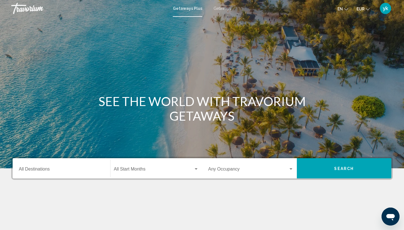
click at [221, 6] on span "Getaways" at bounding box center [222, 8] width 18 height 4
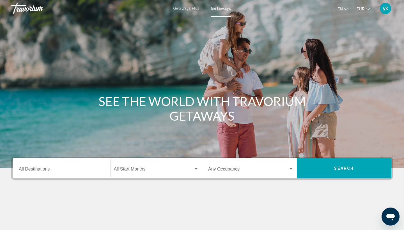
click at [193, 8] on span "Getaways Plus" at bounding box center [186, 8] width 26 height 4
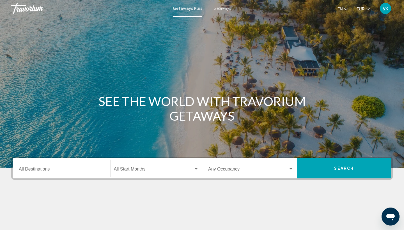
click at [51, 167] on div "Destination All Destinations" at bounding box center [61, 169] width 85 height 18
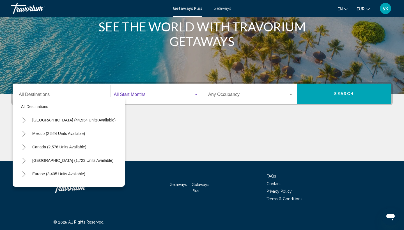
click at [197, 95] on div "Search widget" at bounding box center [196, 94] width 5 height 4
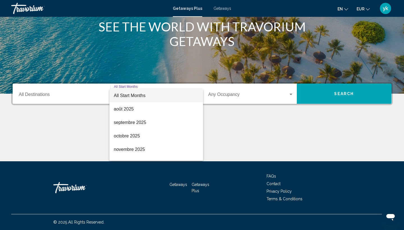
click at [228, 101] on div at bounding box center [202, 115] width 404 height 230
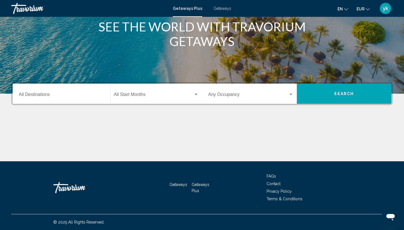
click at [227, 96] on span "Search widget" at bounding box center [248, 95] width 80 height 5
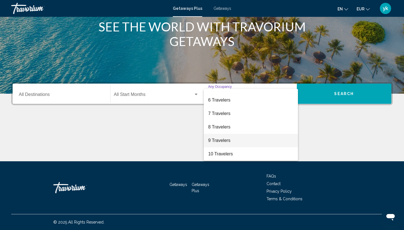
scroll to position [63, 0]
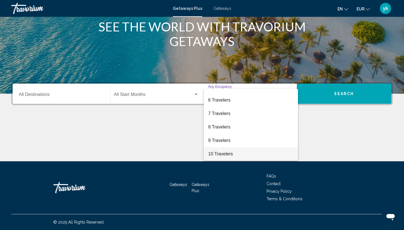
click at [215, 151] on span "10 Travelers" at bounding box center [250, 153] width 85 height 13
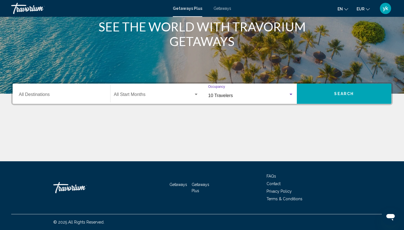
click at [189, 94] on span "Search widget" at bounding box center [154, 95] width 80 height 5
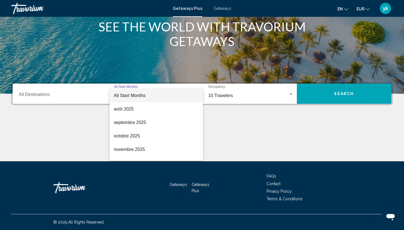
scroll to position [0, 0]
click at [86, 94] on div at bounding box center [202, 115] width 404 height 230
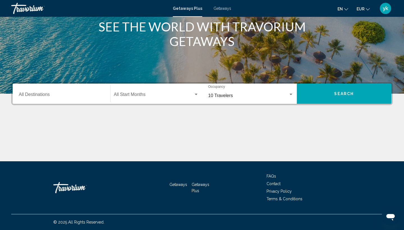
click at [79, 96] on input "Destination All Destinations" at bounding box center [61, 95] width 85 height 5
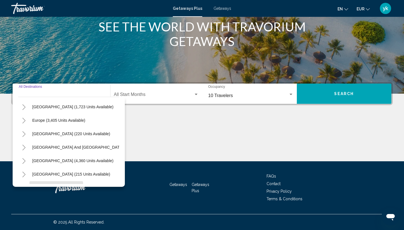
scroll to position [50, 0]
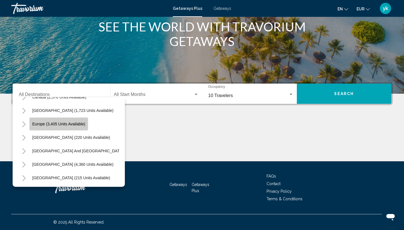
click at [47, 124] on span "Europe (3,405 units available)" at bounding box center [58, 124] width 53 height 4
type input "**********"
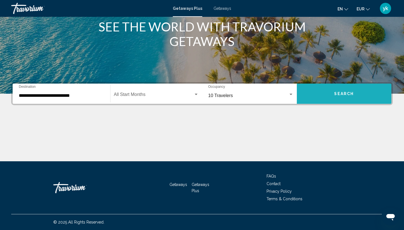
click at [336, 99] on button "Search" at bounding box center [344, 94] width 95 height 20
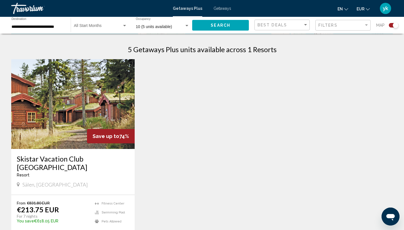
scroll to position [175, 0]
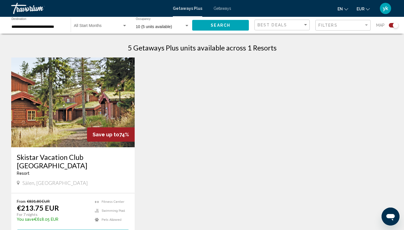
click at [169, 28] on span "10 (5 units available)" at bounding box center [154, 26] width 36 height 4
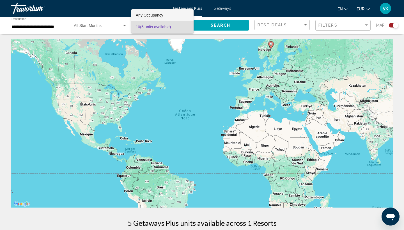
scroll to position [0, 0]
click at [161, 17] on span "Any Occupancy" at bounding box center [149, 15] width 27 height 4
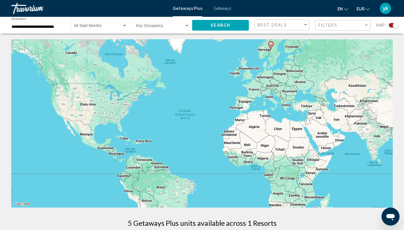
click at [153, 31] on div "Occupancy Any Occupancy" at bounding box center [163, 25] width 54 height 15
click at [155, 20] on div at bounding box center [202, 115] width 404 height 230
click at [229, 20] on div "Search" at bounding box center [223, 25] width 62 height 17
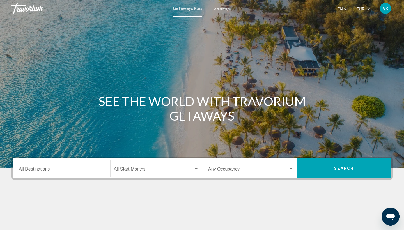
click at [79, 163] on div "Destination All Destinations" at bounding box center [61, 169] width 85 height 18
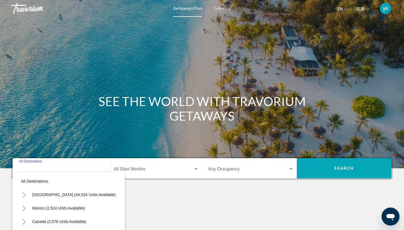
scroll to position [75, 0]
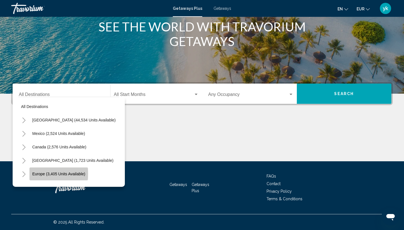
click at [49, 174] on span "Europe (3,405 units available)" at bounding box center [58, 174] width 53 height 4
type input "**********"
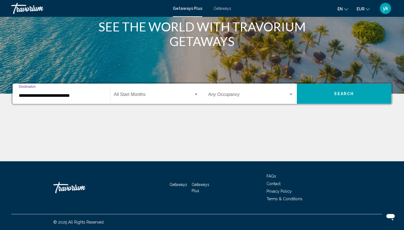
click at [218, 98] on span "Search widget" at bounding box center [248, 95] width 80 height 5
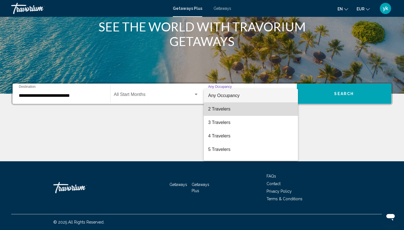
click at [215, 111] on span "2 Travelers" at bounding box center [250, 108] width 85 height 13
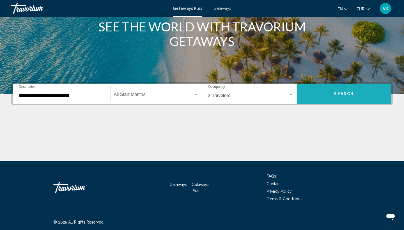
click at [355, 96] on button "Search" at bounding box center [344, 94] width 95 height 20
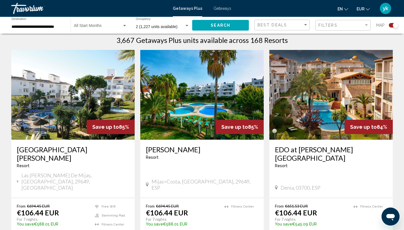
scroll to position [183, 0]
click at [112, 27] on span "Search widget" at bounding box center [98, 27] width 48 height 4
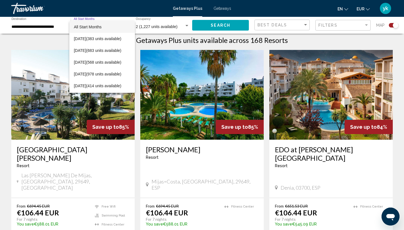
click at [196, 225] on div at bounding box center [202, 115] width 404 height 230
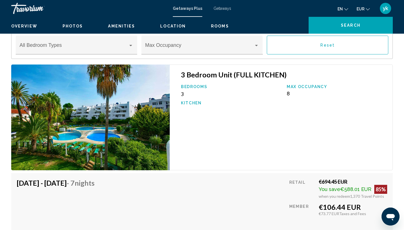
scroll to position [895, 0]
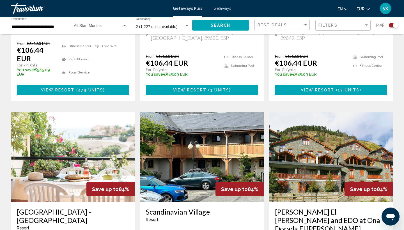
scroll to position [563, 0]
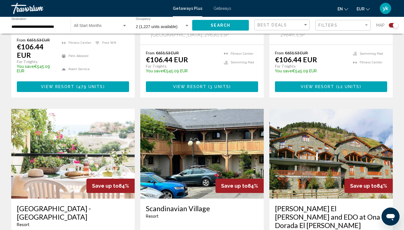
click at [196, 124] on img "Main content" at bounding box center [201, 154] width 123 height 90
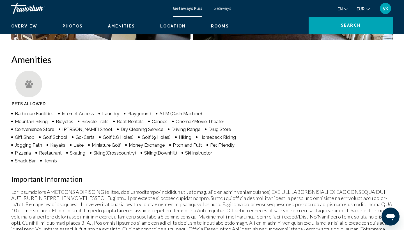
scroll to position [188, 0]
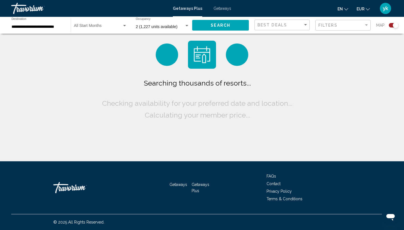
click at [106, 28] on span "Search widget" at bounding box center [98, 27] width 48 height 4
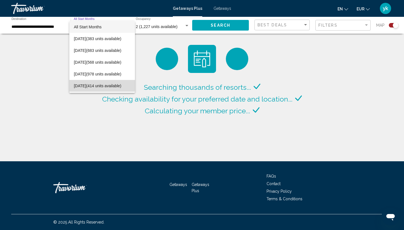
click at [96, 84] on span "[DATE] (414 units available)" at bounding box center [102, 86] width 56 height 12
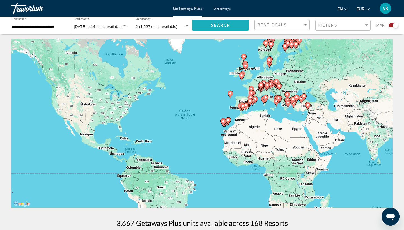
click at [233, 27] on button "Search" at bounding box center [220, 25] width 57 height 10
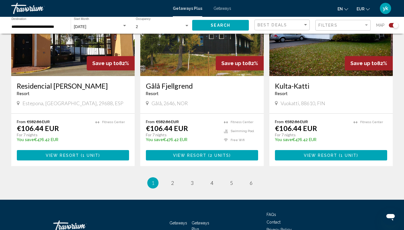
scroll to position [878, 0]
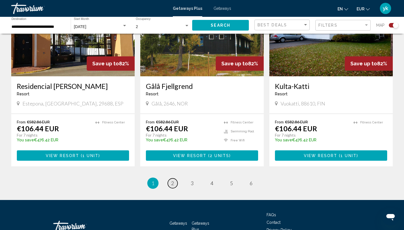
click at [174, 178] on link "page 2" at bounding box center [173, 183] width 10 height 10
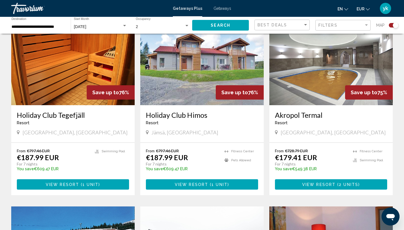
scroll to position [619, 0]
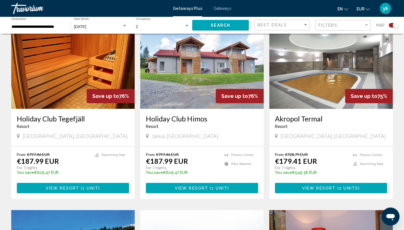
click at [315, 73] on img "Main content" at bounding box center [330, 64] width 123 height 90
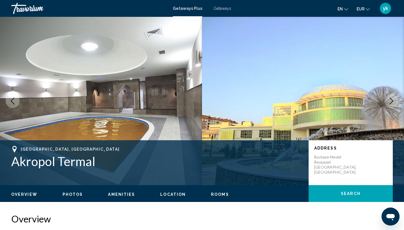
click at [389, 102] on icon "Next image" at bounding box center [391, 101] width 7 height 7
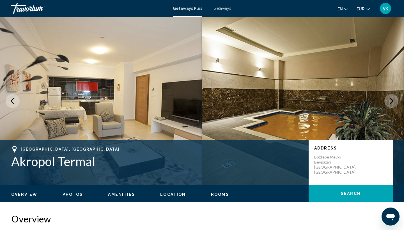
click at [388, 102] on icon "Next image" at bounding box center [391, 101] width 7 height 7
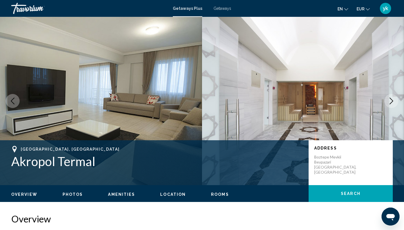
click at [390, 102] on icon "Next image" at bounding box center [391, 101] width 7 height 7
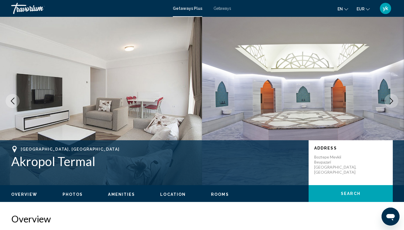
click at [390, 102] on icon "Next image" at bounding box center [391, 101] width 7 height 7
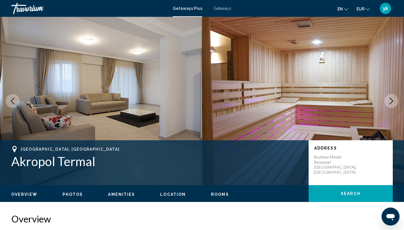
click at [390, 103] on icon "Next image" at bounding box center [391, 101] width 7 height 7
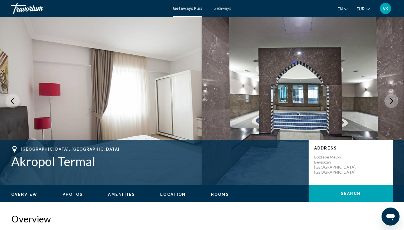
click at [390, 103] on icon "Next image" at bounding box center [391, 101] width 7 height 7
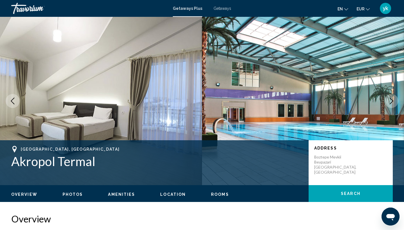
click at [390, 103] on icon "Next image" at bounding box center [391, 101] width 7 height 7
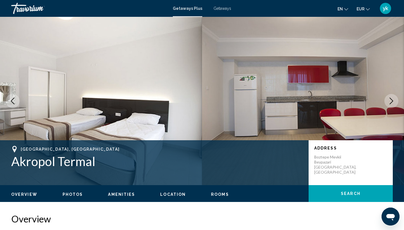
click at [390, 103] on icon "Next image" at bounding box center [391, 101] width 7 height 7
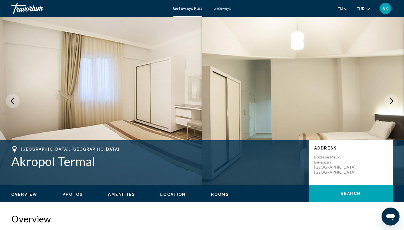
click at [390, 103] on icon "Next image" at bounding box center [391, 101] width 7 height 7
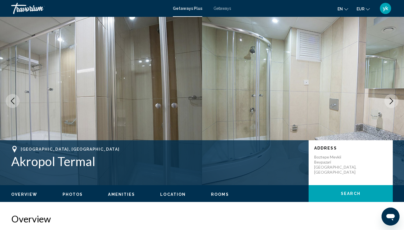
click at [390, 103] on icon "Next image" at bounding box center [391, 101] width 7 height 7
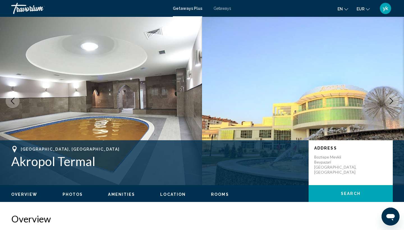
click at [390, 103] on icon "Next image" at bounding box center [391, 101] width 7 height 7
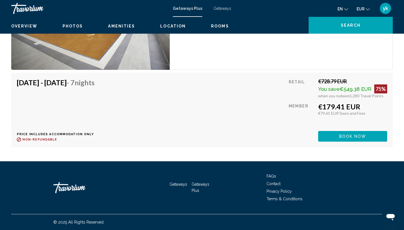
scroll to position [948, 0]
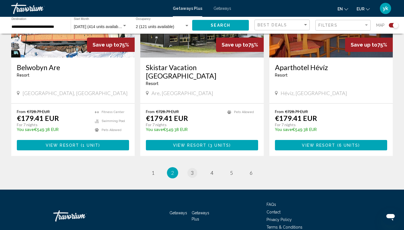
scroll to position [861, 0]
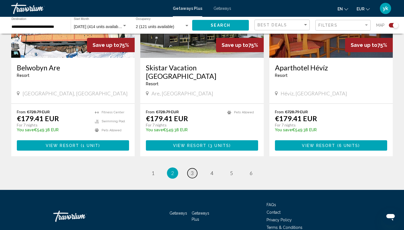
click at [191, 170] on span "3" at bounding box center [192, 173] width 3 height 6
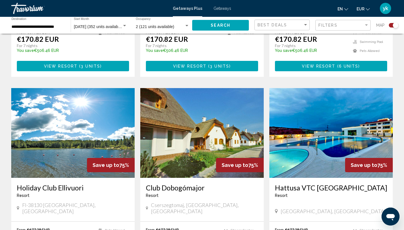
scroll to position [348, 0]
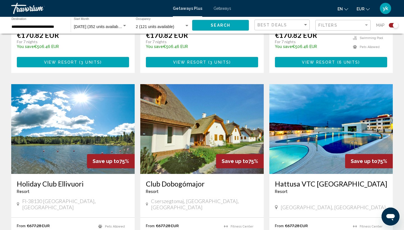
click at [349, 114] on img "Main content" at bounding box center [330, 129] width 123 height 90
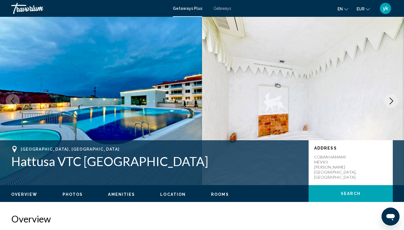
click at [388, 105] on button "Next image" at bounding box center [391, 101] width 14 height 14
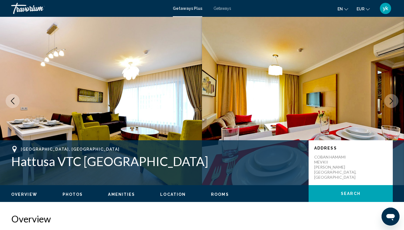
click at [390, 100] on icon "Next image" at bounding box center [391, 101] width 7 height 7
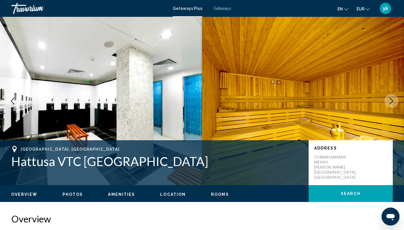
click at [390, 100] on icon "Next image" at bounding box center [391, 101] width 7 height 7
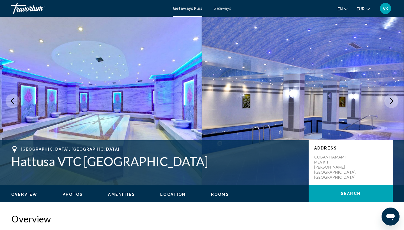
click at [391, 104] on icon "Next image" at bounding box center [391, 101] width 7 height 7
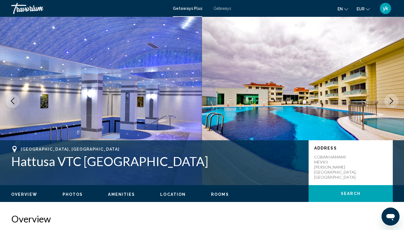
click at [391, 103] on icon "Next image" at bounding box center [391, 101] width 7 height 7
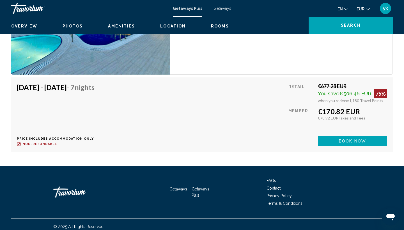
scroll to position [1341, 0]
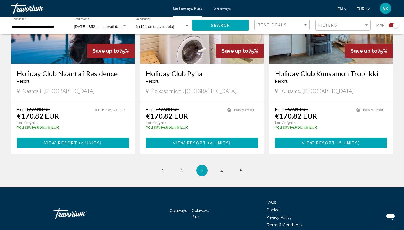
scroll to position [853, 0]
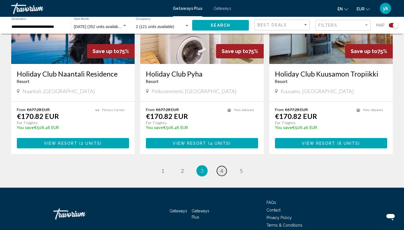
click at [220, 166] on link "page 4" at bounding box center [222, 171] width 10 height 10
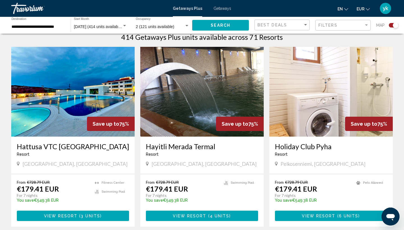
scroll to position [187, 0]
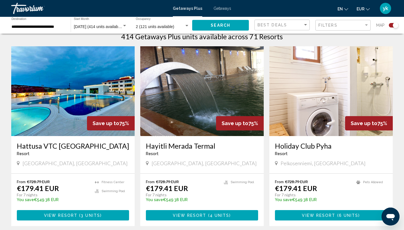
click at [212, 84] on img "Main content" at bounding box center [201, 91] width 123 height 90
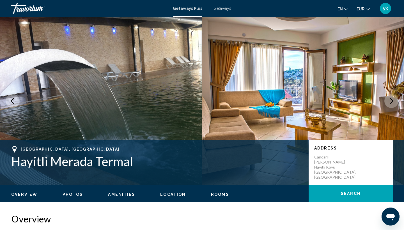
click at [390, 105] on button "Next image" at bounding box center [391, 101] width 14 height 14
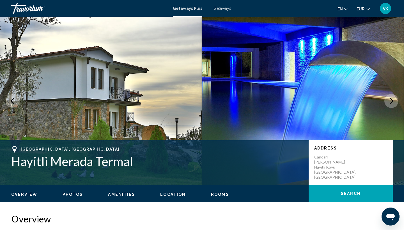
click at [390, 105] on button "Next image" at bounding box center [391, 101] width 14 height 14
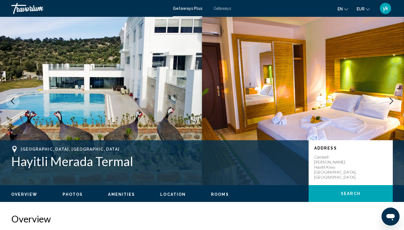
click at [390, 104] on button "Next image" at bounding box center [391, 101] width 14 height 14
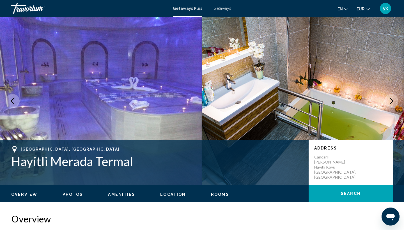
click at [389, 96] on button "Next image" at bounding box center [391, 101] width 14 height 14
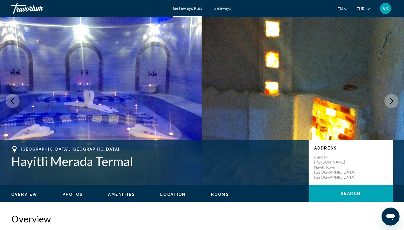
click at [389, 96] on button "Next image" at bounding box center [391, 101] width 14 height 14
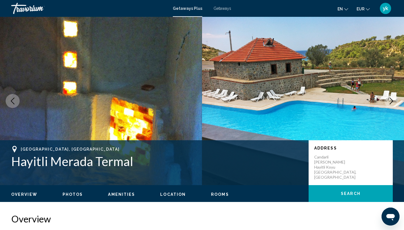
click at [389, 96] on button "Next image" at bounding box center [391, 101] width 14 height 14
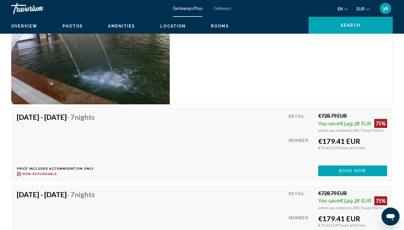
scroll to position [1000, 0]
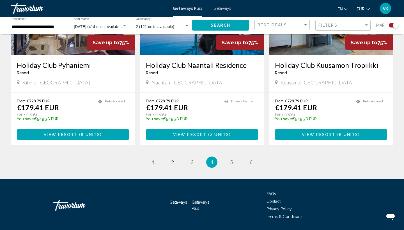
scroll to position [853, 0]
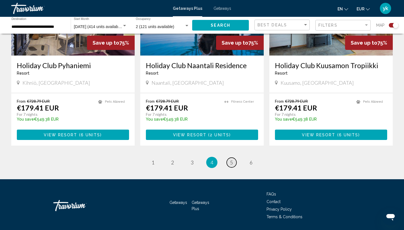
click at [232, 159] on span "5" at bounding box center [231, 162] width 3 height 6
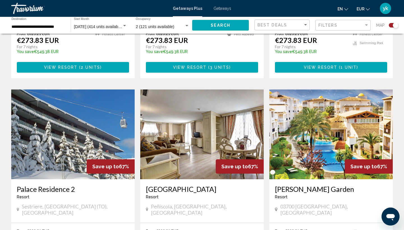
scroll to position [542, 0]
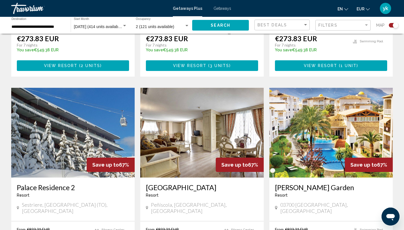
click at [106, 111] on img "Main content" at bounding box center [72, 133] width 123 height 90
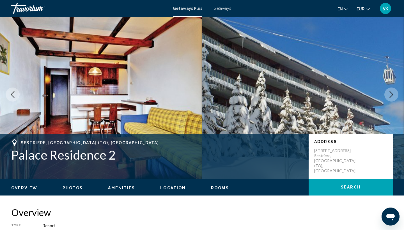
scroll to position [8, 0]
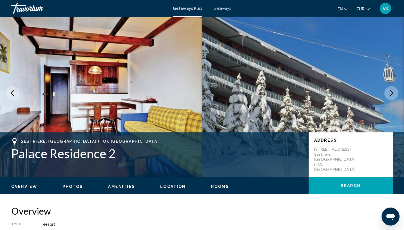
click at [393, 95] on icon "Next image" at bounding box center [391, 93] width 7 height 7
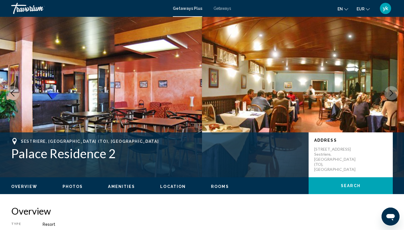
click at [392, 93] on icon "Next image" at bounding box center [391, 93] width 7 height 7
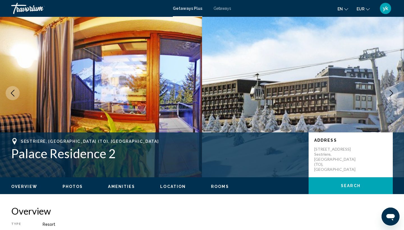
click at [392, 93] on icon "Next image" at bounding box center [391, 93] width 7 height 7
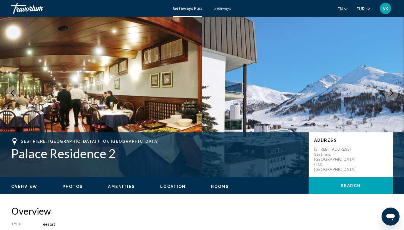
click at [392, 94] on icon "Next image" at bounding box center [391, 93] width 7 height 7
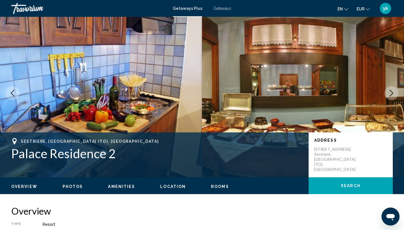
click at [392, 94] on icon "Next image" at bounding box center [391, 93] width 7 height 7
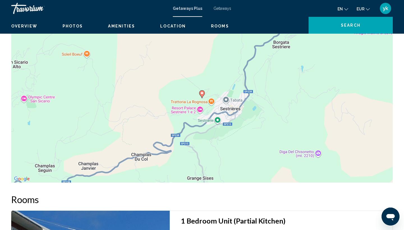
scroll to position [23, 0]
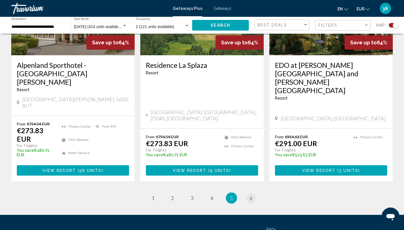
scroll to position [861, 0]
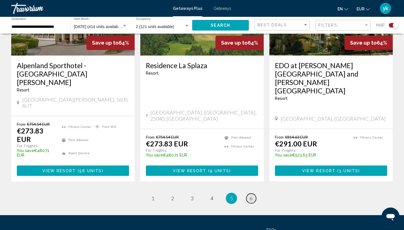
click at [254, 194] on link "page 6" at bounding box center [251, 199] width 10 height 10
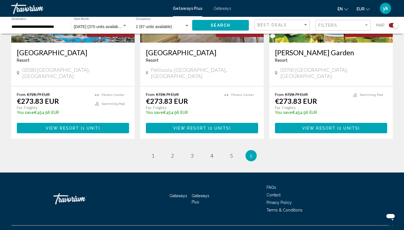
scroll to position [280, 0]
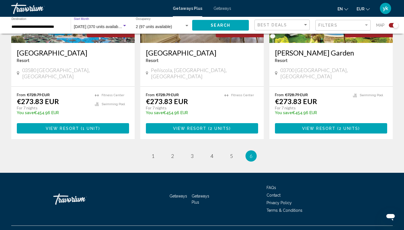
click at [81, 27] on span "[DATE] (370 units available)" at bounding box center [98, 26] width 49 height 4
